Goal: Task Accomplishment & Management: Use online tool/utility

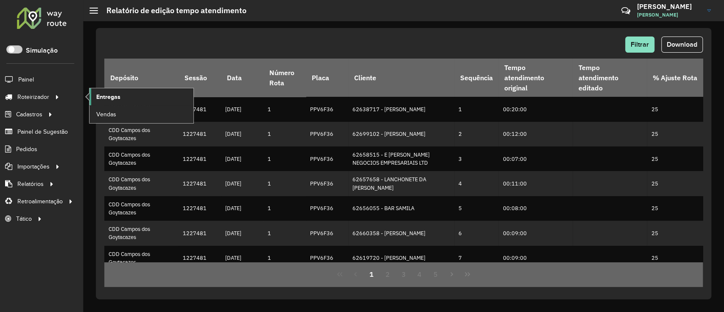
click at [124, 96] on link "Entregas" at bounding box center [141, 96] width 104 height 17
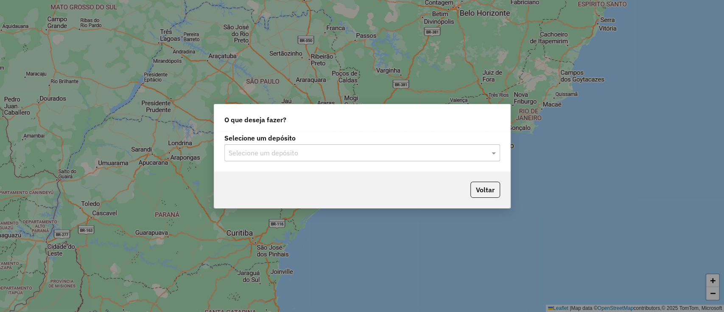
click at [324, 149] on input "text" at bounding box center [354, 153] width 250 height 10
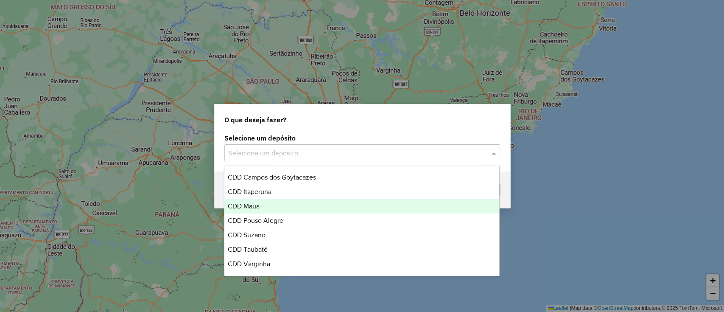
click at [261, 204] on div "CDD Maua" at bounding box center [361, 206] width 275 height 14
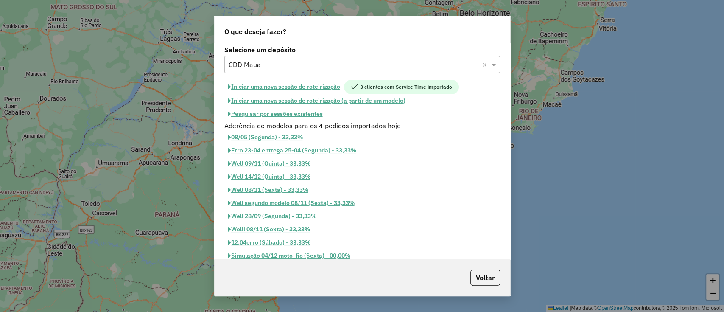
click at [303, 114] on button "Pesquisar por sessões existentes" at bounding box center [275, 113] width 102 height 13
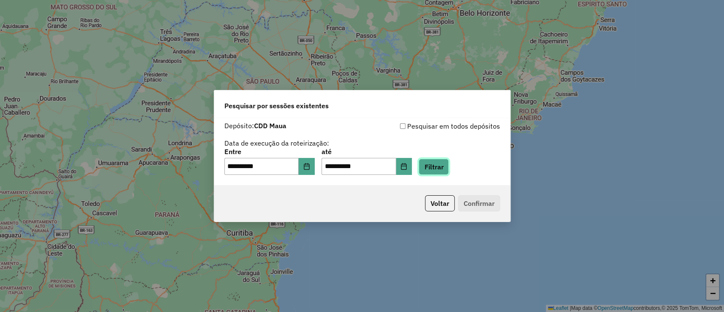
click at [446, 168] on button "Filtrar" at bounding box center [433, 167] width 30 height 16
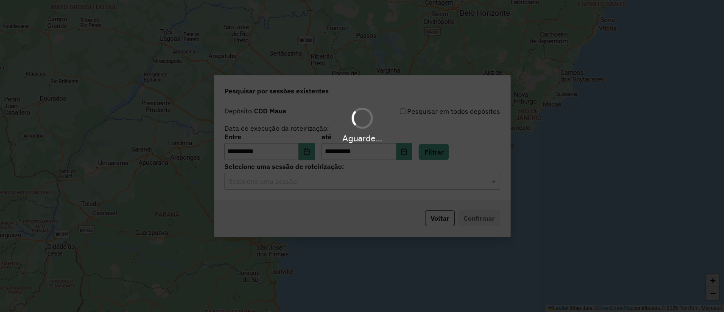
click at [381, 187] on div "Selecione uma sessão" at bounding box center [362, 181] width 276 height 17
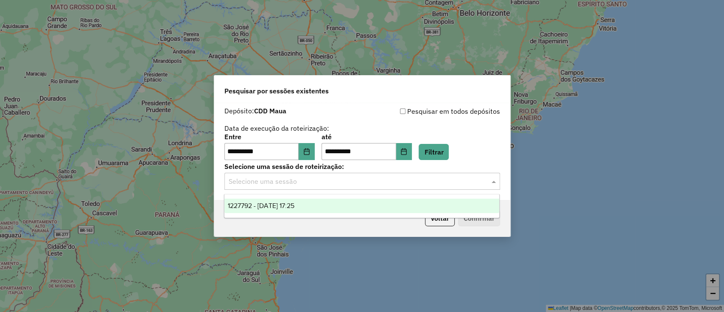
click at [381, 187] on div "Selecione uma sessão" at bounding box center [362, 181] width 276 height 17
click at [379, 206] on div "1227792 - 11/08/2025 17:25" at bounding box center [361, 205] width 275 height 14
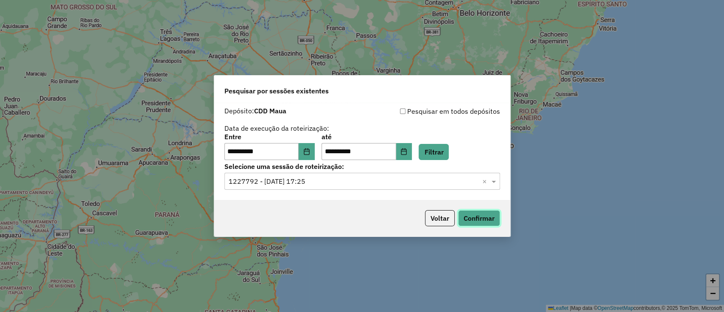
click at [471, 219] on button "Confirmar" at bounding box center [479, 218] width 42 height 16
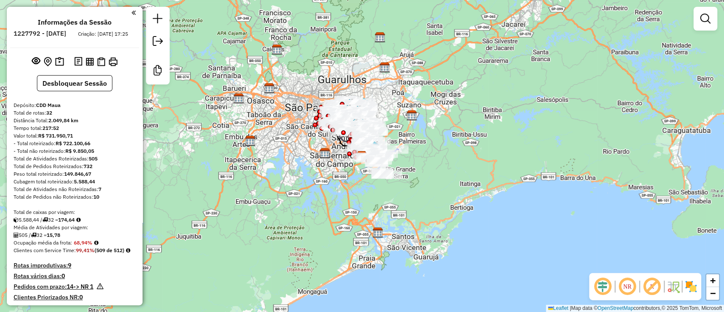
click at [604, 283] on em at bounding box center [602, 286] width 20 height 20
click at [651, 286] on em at bounding box center [651, 286] width 20 height 20
click at [691, 287] on img at bounding box center [691, 286] width 14 height 14
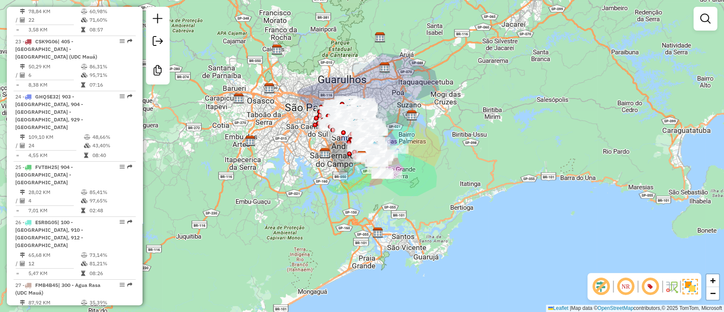
scroll to position [1752, 0]
